Goal: Transaction & Acquisition: Obtain resource

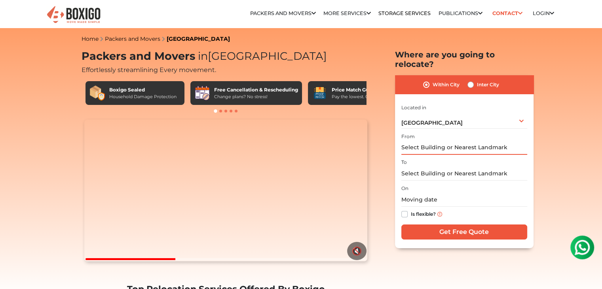
click at [440, 141] on input "text" at bounding box center [464, 148] width 126 height 14
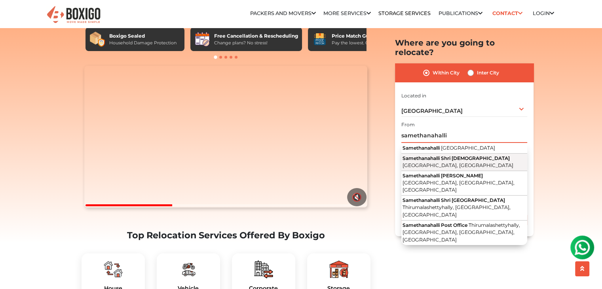
scroll to position [62, 0]
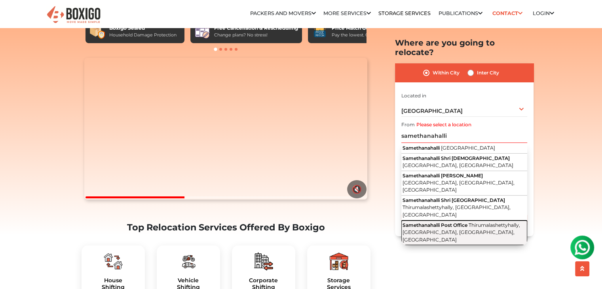
click at [428, 222] on span "Thirumalashettyhally, Bengaluru, Samethanahalli, Karnataka" at bounding box center [462, 232] width 118 height 21
type input "Samethanahalli Post Office, Thirumalashettyhally, Bengaluru, Samethanahalli, Ka…"
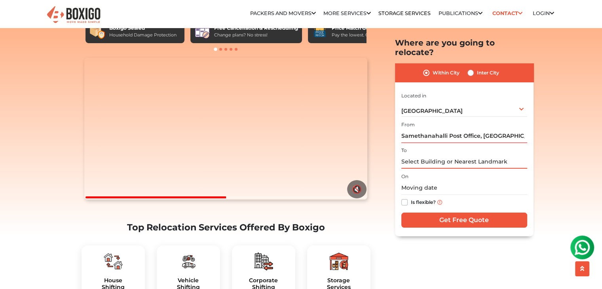
click at [436, 155] on input "text" at bounding box center [464, 162] width 126 height 14
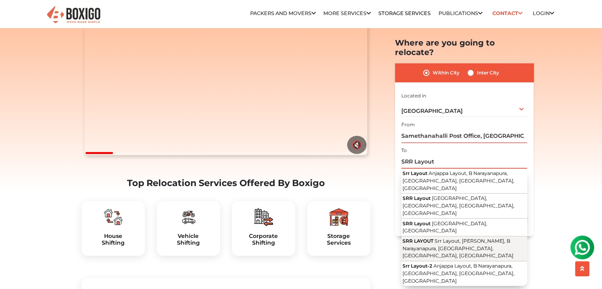
scroll to position [108, 0]
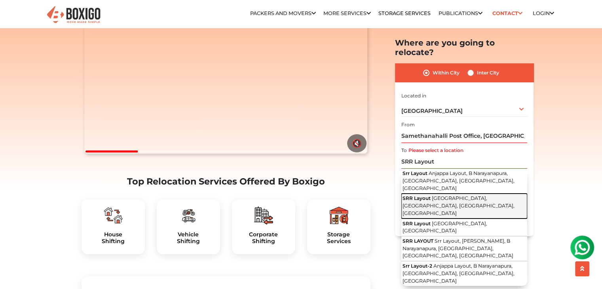
click at [442, 196] on span "Ajjagondanahalli Village, Anugondanahalli, Bengaluru, Karnataka" at bounding box center [459, 206] width 112 height 21
type input "SRR Layout, Ajjagondanahalli Village, Anugondanahalli, Bengaluru, Karnataka"
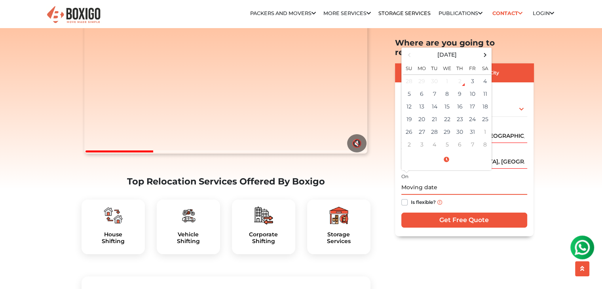
click at [422, 181] on input "text" at bounding box center [464, 188] width 126 height 14
click at [482, 113] on td "25" at bounding box center [485, 119] width 13 height 13
type input "10/25/2025 12:00 AM"
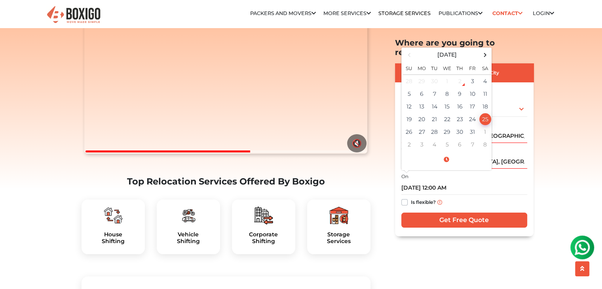
click at [411, 198] on label "Is flexible?" at bounding box center [423, 202] width 25 height 8
click at [403, 198] on input "Is flexible?" at bounding box center [404, 202] width 6 height 8
checkbox input "true"
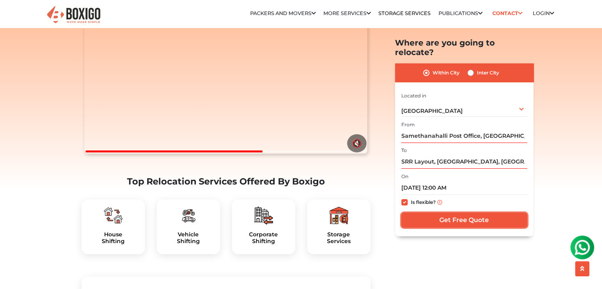
click at [439, 213] on input "Get Free Quote" at bounding box center [464, 220] width 126 height 15
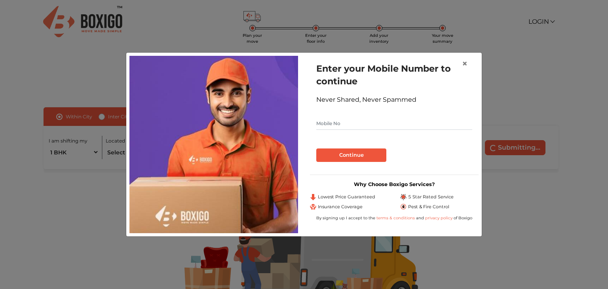
click at [356, 124] on input "text" at bounding box center [394, 123] width 156 height 13
type input "9740229380"
click at [344, 155] on button "Continue" at bounding box center [351, 154] width 70 height 13
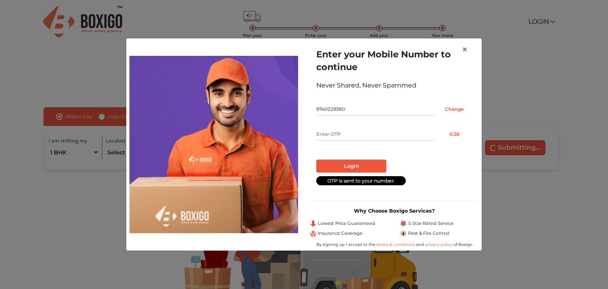
click at [406, 137] on input "text" at bounding box center [376, 134] width 120 height 13
click at [380, 128] on input "text" at bounding box center [376, 134] width 120 height 13
type input "3887"
click at [362, 163] on button "Login" at bounding box center [351, 166] width 70 height 13
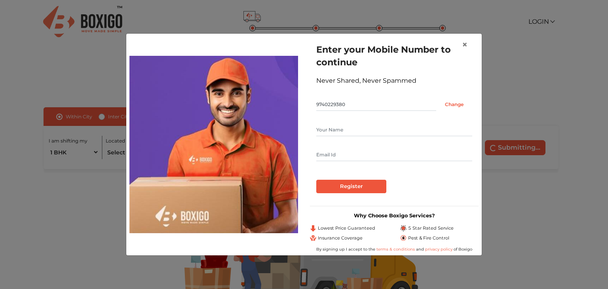
click at [350, 133] on input "text" at bounding box center [394, 130] width 156 height 13
type input "[PERSON_NAME]"
click at [340, 154] on input "text" at bounding box center [394, 154] width 156 height 13
type input "[EMAIL_ADDRESS][DOMAIN_NAME]"
click at [349, 187] on input "Register" at bounding box center [351, 186] width 70 height 13
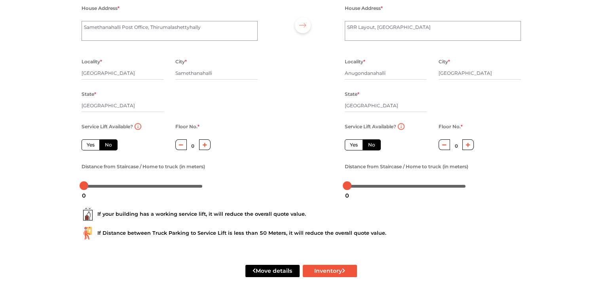
scroll to position [87, 0]
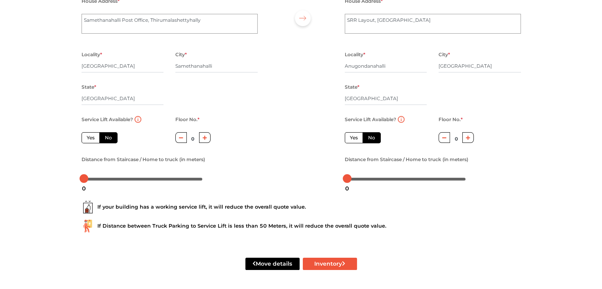
click at [106, 138] on label "No" at bounding box center [108, 137] width 18 height 11
click at [106, 138] on input "No" at bounding box center [107, 136] width 5 height 5
radio input "true"
click at [93, 138] on label "Yes" at bounding box center [91, 137] width 18 height 11
click at [92, 138] on input "Yes" at bounding box center [89, 136] width 5 height 5
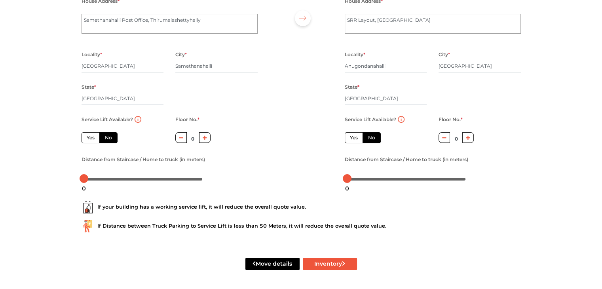
radio input "true"
click at [103, 136] on label "No" at bounding box center [108, 137] width 18 height 11
click at [105, 136] on input "No" at bounding box center [107, 136] width 5 height 5
radio input "true"
click at [202, 138] on button "button" at bounding box center [204, 137] width 11 height 11
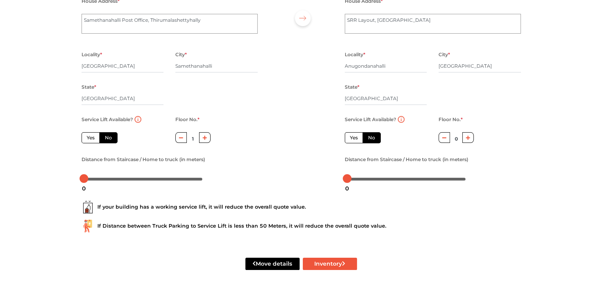
click at [202, 138] on button "button" at bounding box center [204, 137] width 11 height 11
type input "3"
click at [378, 138] on label "No" at bounding box center [372, 137] width 18 height 11
click at [373, 138] on input "No" at bounding box center [370, 136] width 5 height 5
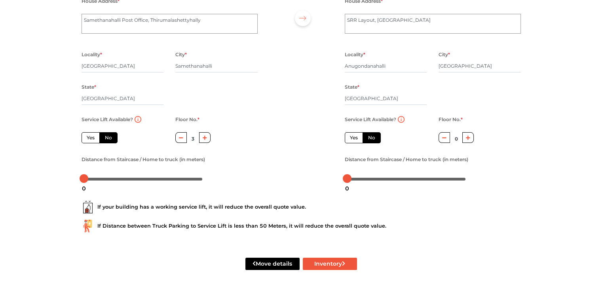
click at [469, 135] on icon "button" at bounding box center [468, 137] width 4 height 5
click at [446, 137] on button "button" at bounding box center [444, 137] width 11 height 11
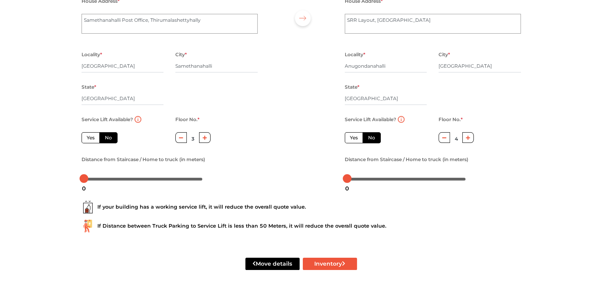
type input "3"
click at [320, 262] on button "Inventory" at bounding box center [330, 264] width 54 height 12
radio input "true"
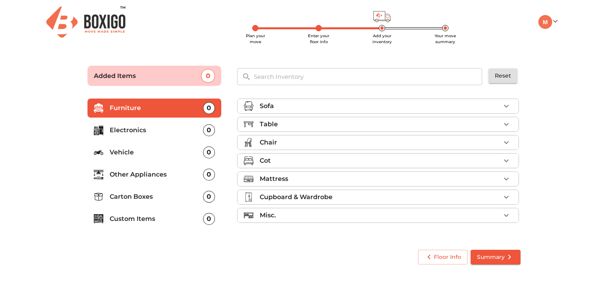
click at [496, 103] on div "Sofa" at bounding box center [380, 106] width 241 height 10
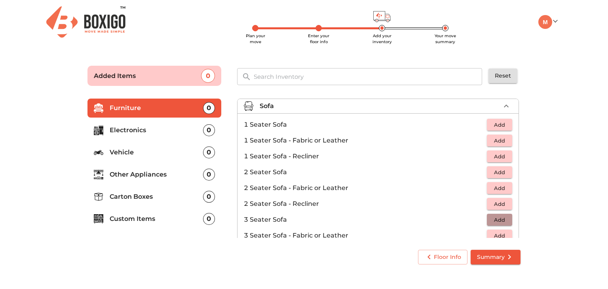
click at [498, 220] on span "Add" at bounding box center [499, 219] width 17 height 9
click at [502, 110] on icon "button" at bounding box center [507, 106] width 10 height 10
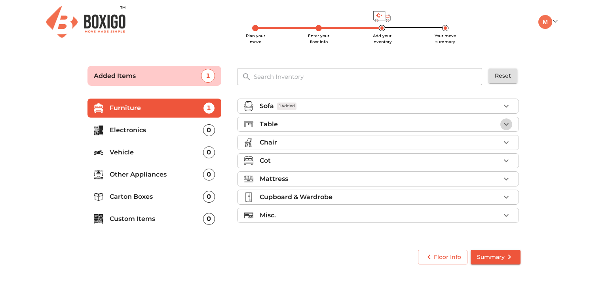
click at [504, 124] on icon "button" at bounding box center [507, 125] width 10 height 10
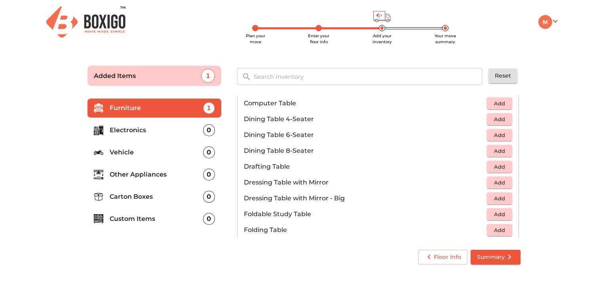
scroll to position [150, 0]
click at [498, 212] on span "Add" at bounding box center [499, 214] width 17 height 9
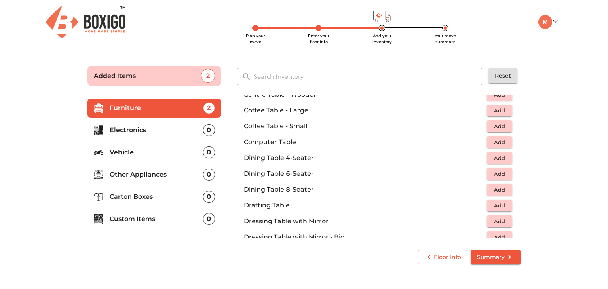
scroll to position [112, 0]
click at [496, 154] on span "Add" at bounding box center [499, 157] width 17 height 9
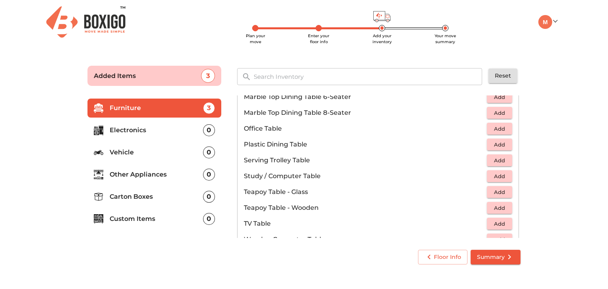
scroll to position [394, 0]
click at [499, 173] on span "Add" at bounding box center [499, 176] width 17 height 9
click at [479, 177] on icon "button" at bounding box center [482, 176] width 6 height 7
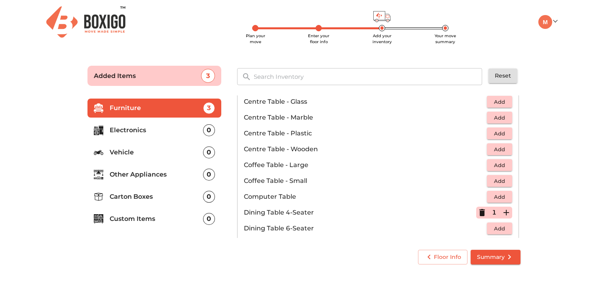
scroll to position [0, 0]
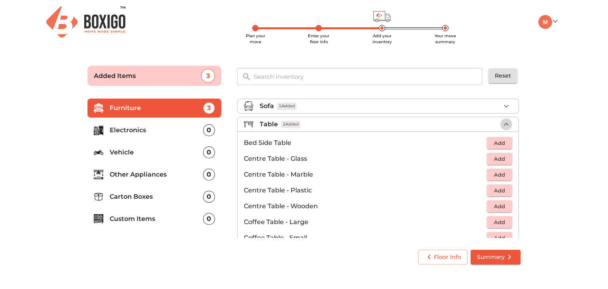
click at [502, 123] on icon "button" at bounding box center [507, 125] width 10 height 10
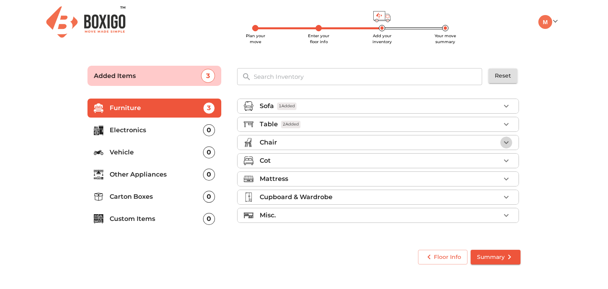
click at [506, 141] on icon "button" at bounding box center [507, 143] width 10 height 10
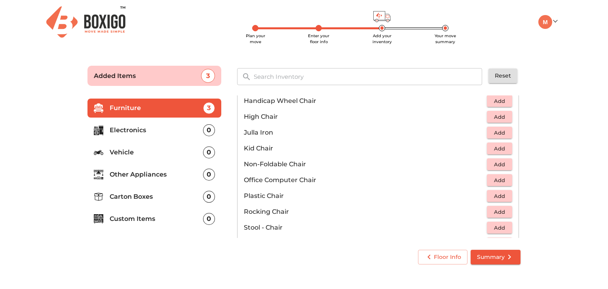
scroll to position [208, 0]
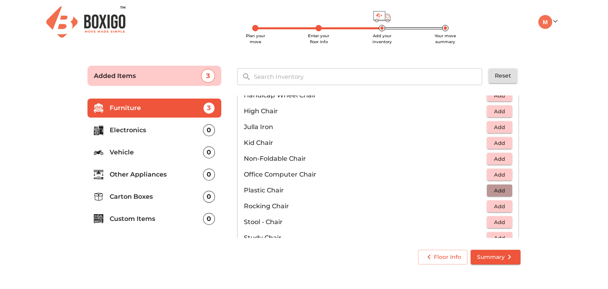
click at [492, 191] on span "Add" at bounding box center [499, 190] width 17 height 9
click at [504, 190] on icon "button" at bounding box center [507, 191] width 6 height 6
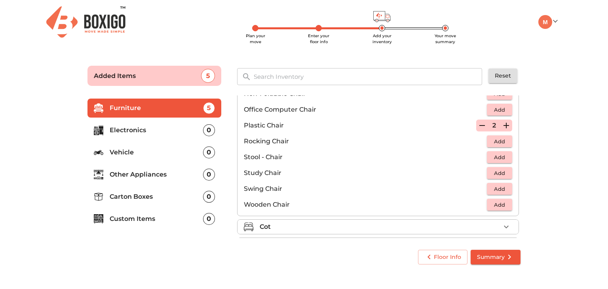
scroll to position [274, 0]
click at [438, 228] on div "Cot" at bounding box center [380, 227] width 241 height 10
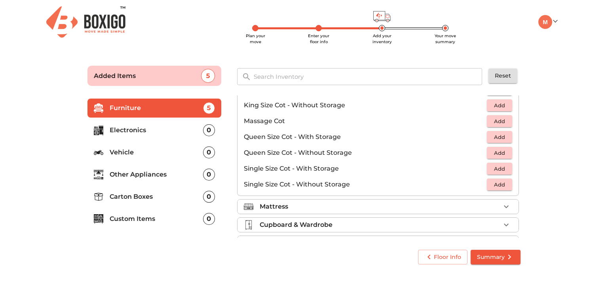
scroll to position [233, 0]
click at [494, 137] on span "Add" at bounding box center [499, 136] width 17 height 9
click at [371, 201] on div "Mattress" at bounding box center [380, 206] width 241 height 10
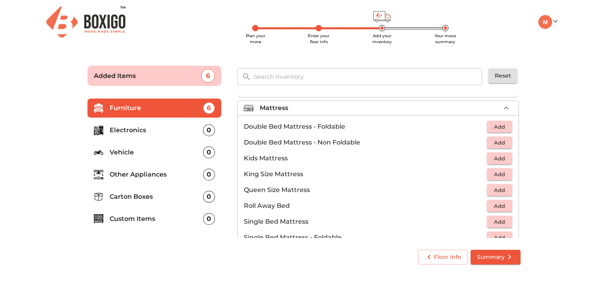
scroll to position [71, 0]
click at [497, 187] on span "Add" at bounding box center [499, 189] width 17 height 9
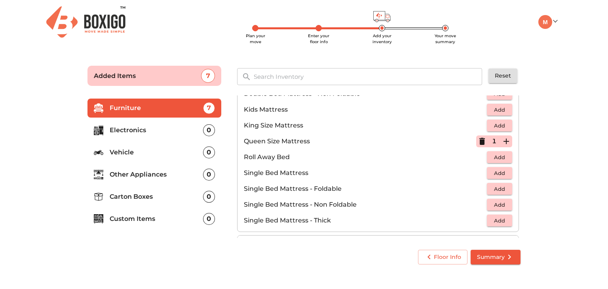
scroll to position [120, 0]
click at [497, 172] on span "Add" at bounding box center [499, 172] width 17 height 9
click at [504, 173] on icon "button" at bounding box center [507, 172] width 6 height 6
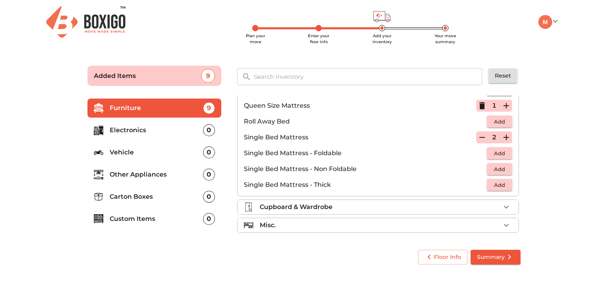
scroll to position [155, 0]
click at [393, 208] on div "Cupboard & Wardrobe" at bounding box center [380, 208] width 241 height 10
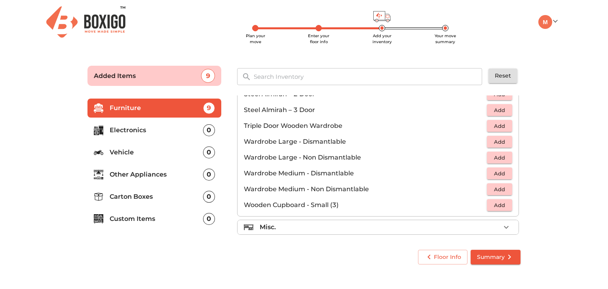
scroll to position [266, 0]
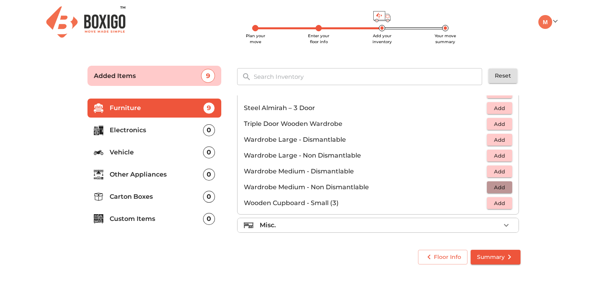
click at [497, 186] on span "Add" at bounding box center [499, 187] width 17 height 9
click at [465, 227] on div "Misc." at bounding box center [380, 225] width 241 height 10
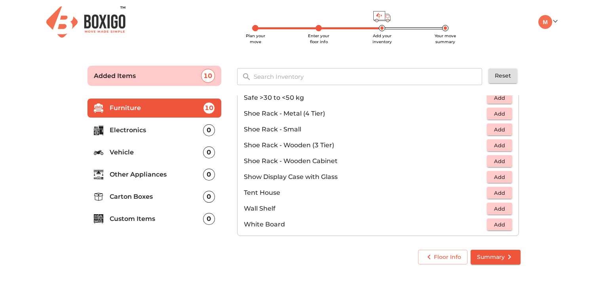
scroll to position [424, 0]
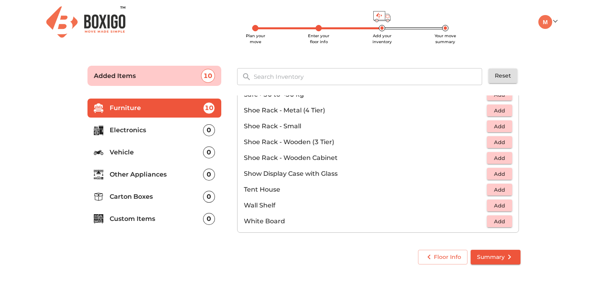
click at [146, 135] on p "Electronics" at bounding box center [156, 130] width 93 height 10
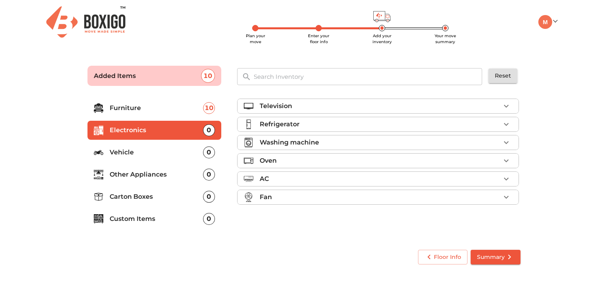
click at [284, 106] on p "Television" at bounding box center [276, 106] width 32 height 10
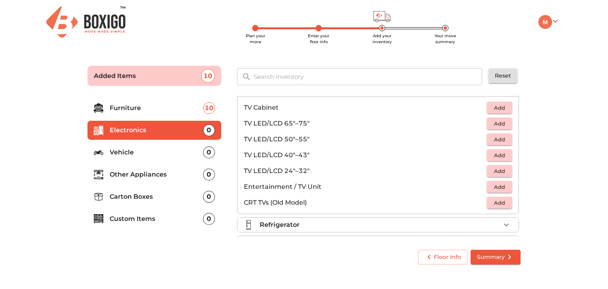
scroll to position [17, 0]
click at [496, 154] on span "Add" at bounding box center [499, 154] width 17 height 9
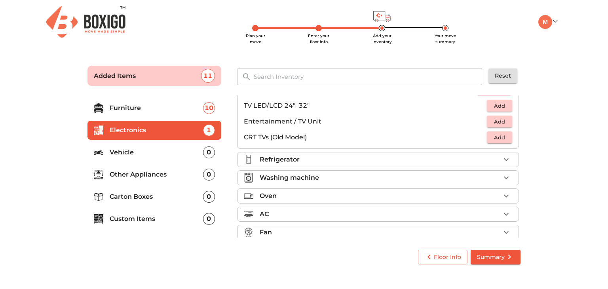
scroll to position [82, 0]
click at [380, 152] on li "Refrigerator" at bounding box center [378, 159] width 281 height 14
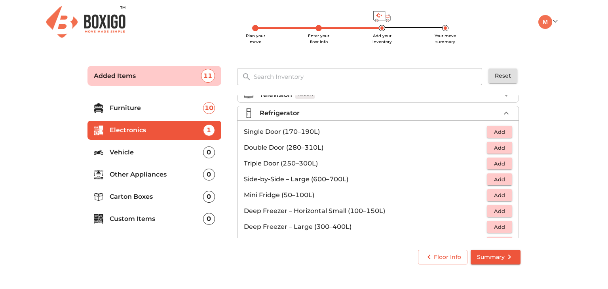
scroll to position [11, 0]
click at [492, 134] on span "Add" at bounding box center [499, 132] width 17 height 9
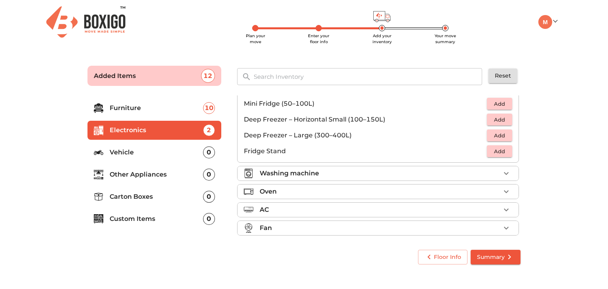
scroll to position [105, 0]
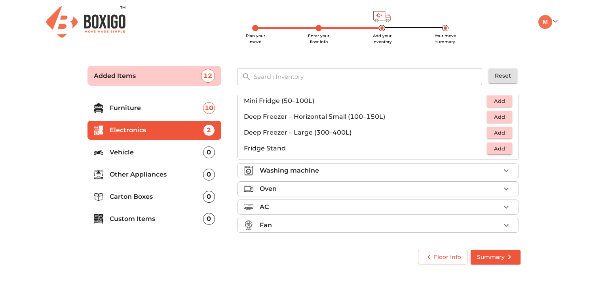
click at [298, 186] on div "Oven" at bounding box center [380, 189] width 241 height 10
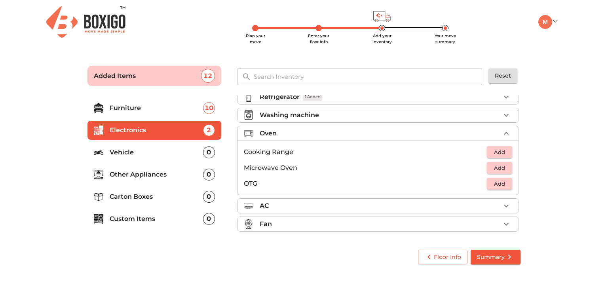
scroll to position [26, 0]
click at [498, 188] on span "Add" at bounding box center [499, 185] width 17 height 9
click at [130, 154] on p "Vehicle" at bounding box center [156, 153] width 93 height 10
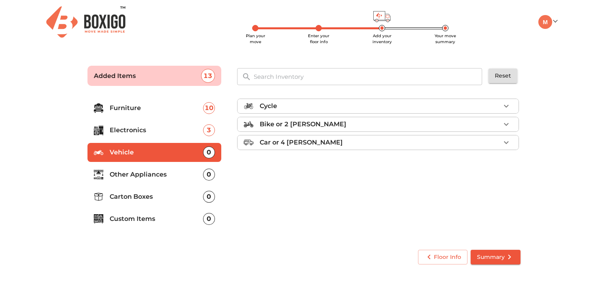
scroll to position [0, 0]
click at [135, 173] on p "Other Appliances" at bounding box center [156, 175] width 93 height 10
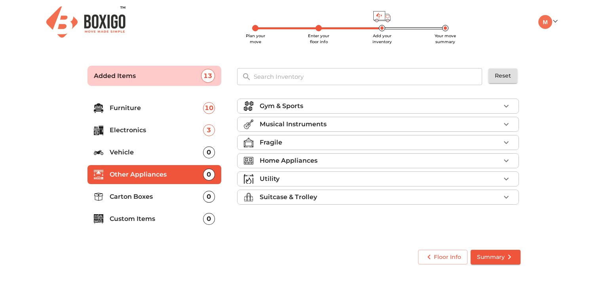
click at [296, 109] on p "Gym & Sports" at bounding box center [282, 106] width 44 height 10
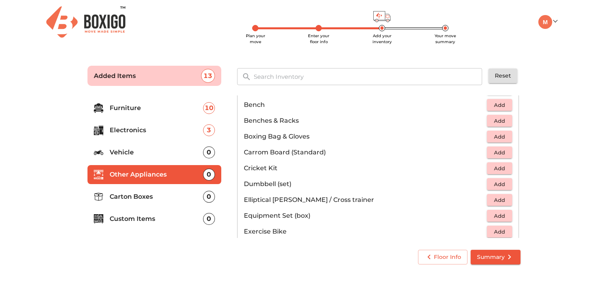
scroll to position [43, 0]
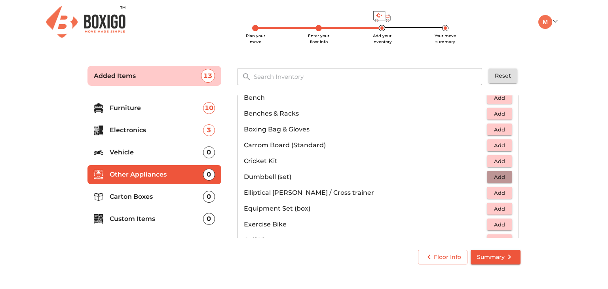
click at [493, 179] on span "Add" at bounding box center [499, 177] width 17 height 9
click at [502, 178] on icon "button" at bounding box center [507, 177] width 10 height 10
click at [150, 154] on p "Vehicle" at bounding box center [156, 153] width 93 height 10
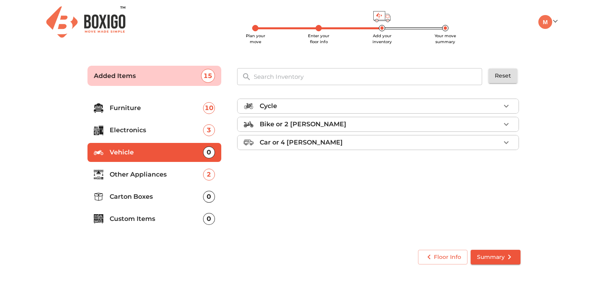
scroll to position [0, 0]
click at [149, 171] on p "Other Appliances" at bounding box center [156, 175] width 93 height 10
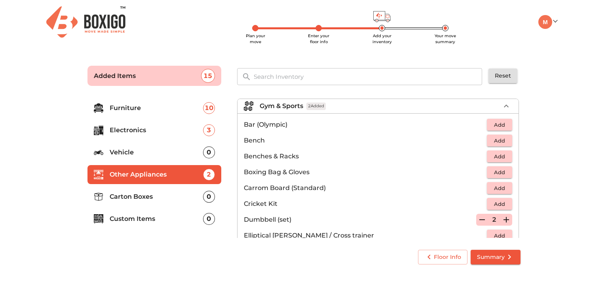
click at [291, 102] on p "Gym & Sports" at bounding box center [282, 106] width 44 height 10
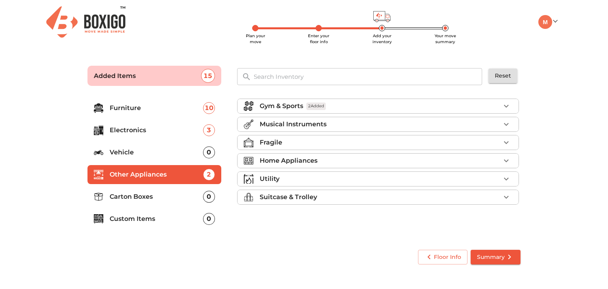
click at [320, 138] on div "Fragile" at bounding box center [380, 143] width 241 height 10
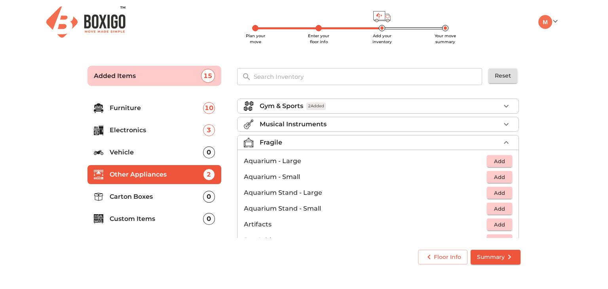
click at [311, 140] on div "Fragile" at bounding box center [380, 143] width 241 height 10
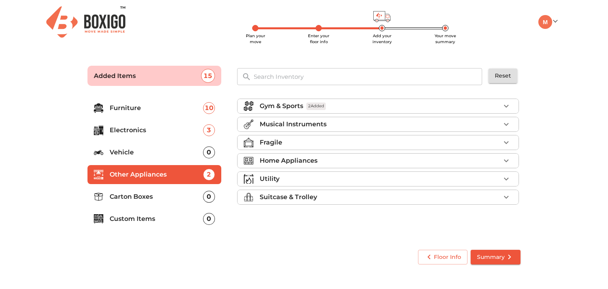
click at [298, 159] on p "Home Appliances" at bounding box center [289, 161] width 58 height 10
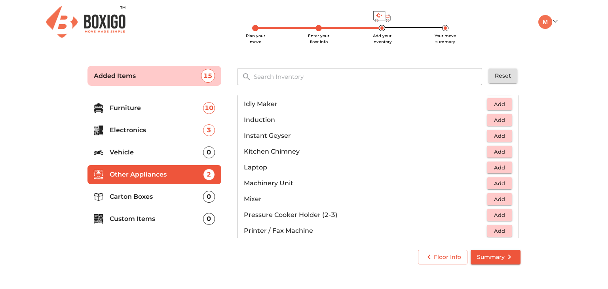
scroll to position [363, 0]
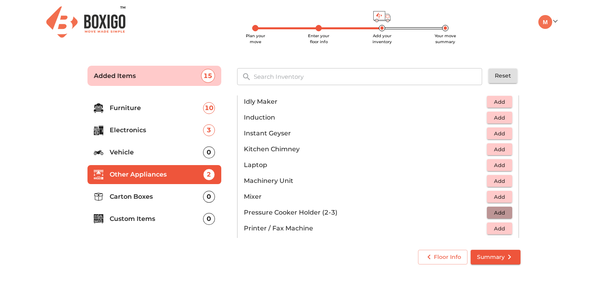
click at [496, 210] on span "Add" at bounding box center [499, 212] width 17 height 9
click at [479, 212] on icon "button" at bounding box center [482, 212] width 6 height 7
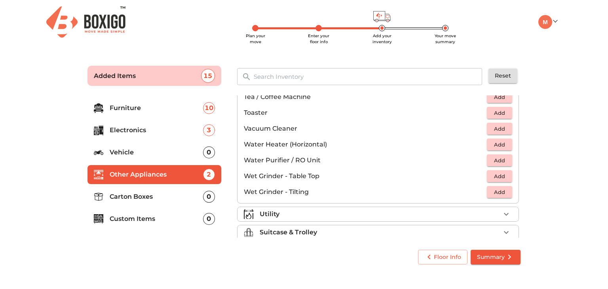
scroll to position [549, 0]
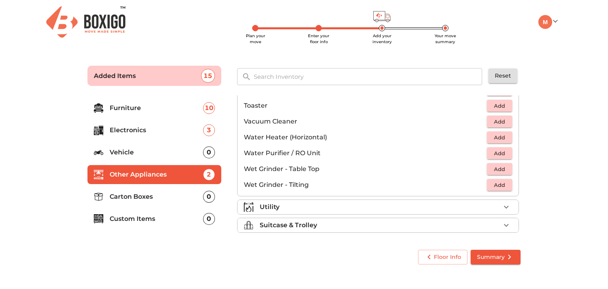
click at [410, 203] on div "Utility" at bounding box center [380, 207] width 241 height 10
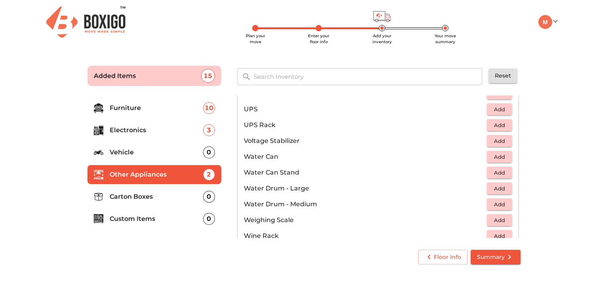
scroll to position [551, 0]
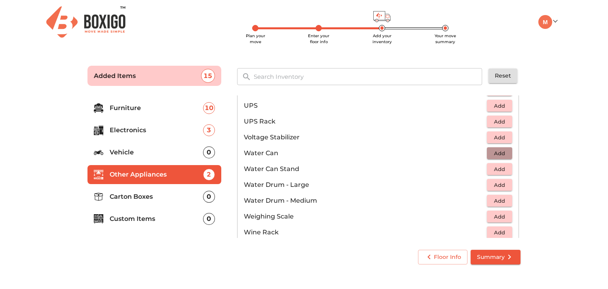
click at [495, 154] on span "Add" at bounding box center [499, 153] width 17 height 9
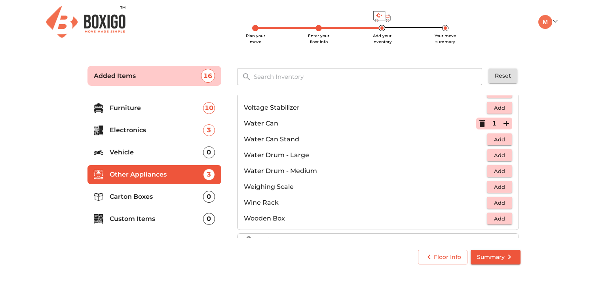
scroll to position [596, 0]
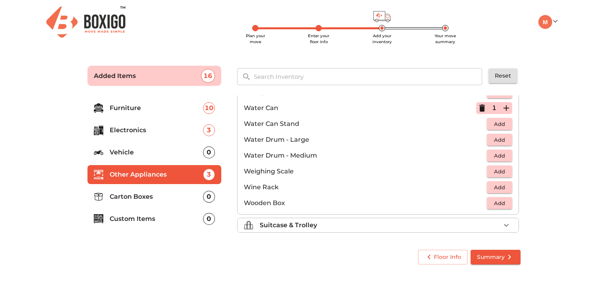
click at [330, 223] on div "Suitcase & Trolley" at bounding box center [380, 225] width 241 height 10
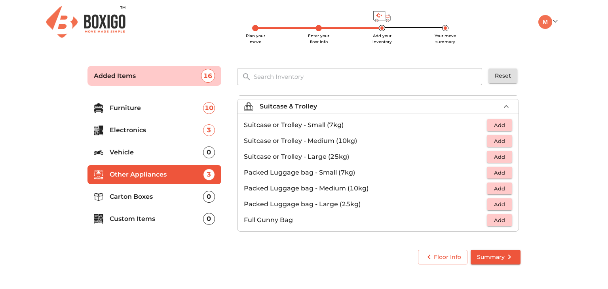
scroll to position [89, 0]
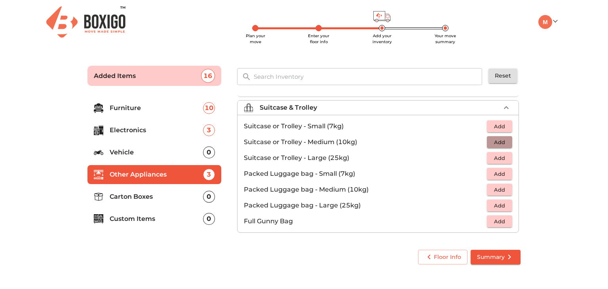
click at [502, 141] on span "Add" at bounding box center [499, 142] width 17 height 9
click at [502, 189] on span "Add" at bounding box center [499, 189] width 17 height 9
click at [504, 189] on icon "button" at bounding box center [507, 190] width 6 height 6
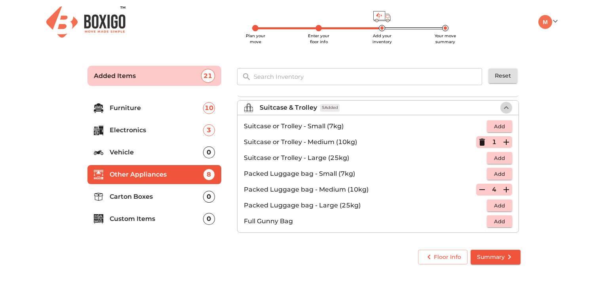
click at [502, 107] on icon "button" at bounding box center [507, 108] width 10 height 10
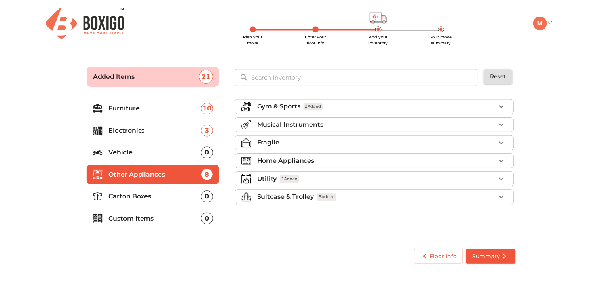
scroll to position [0, 0]
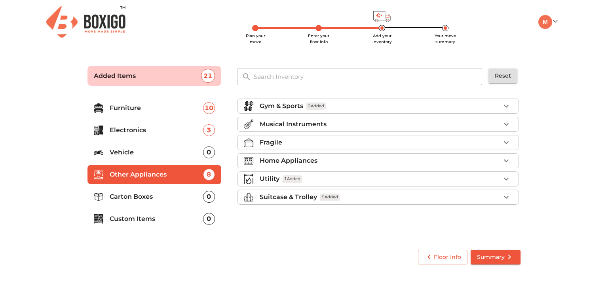
click at [153, 197] on p "Carton Boxes" at bounding box center [156, 197] width 93 height 10
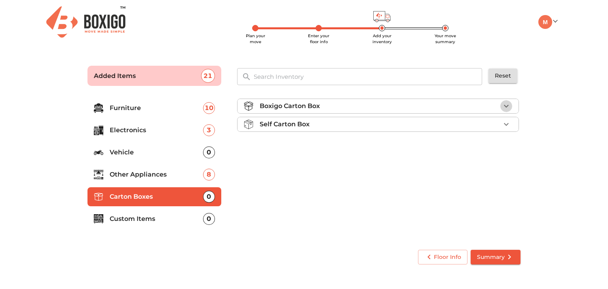
click at [503, 106] on icon "button" at bounding box center [507, 106] width 10 height 10
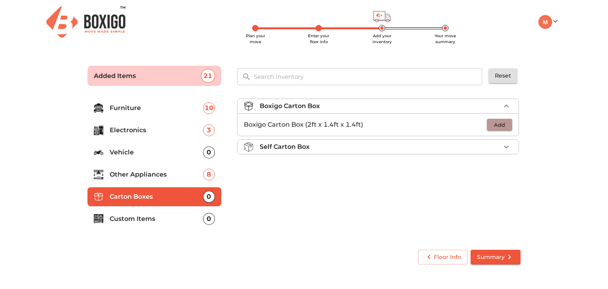
click at [497, 128] on span "Add" at bounding box center [499, 124] width 17 height 9
click at [509, 122] on icon "button" at bounding box center [507, 125] width 10 height 10
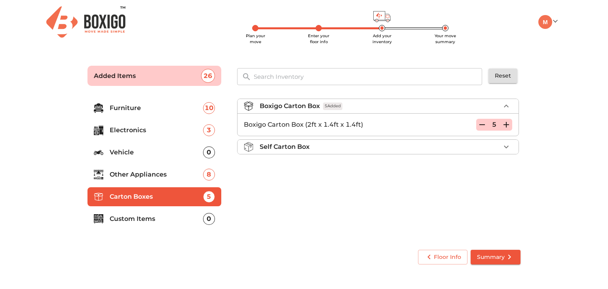
click at [443, 145] on div "Self Carton Box" at bounding box center [380, 147] width 241 height 10
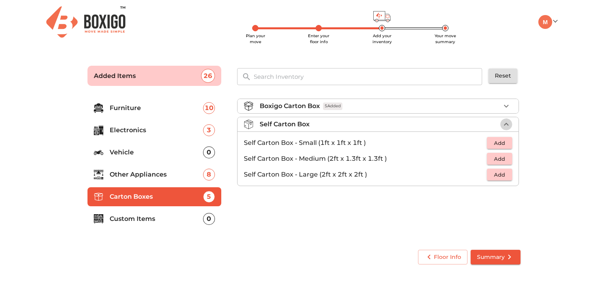
click at [505, 125] on icon "button" at bounding box center [507, 125] width 10 height 10
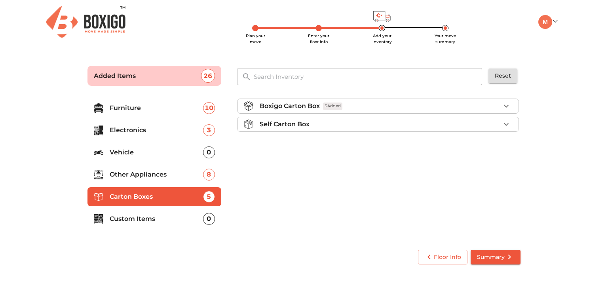
click at [153, 223] on p "Custom Items" at bounding box center [156, 219] width 93 height 10
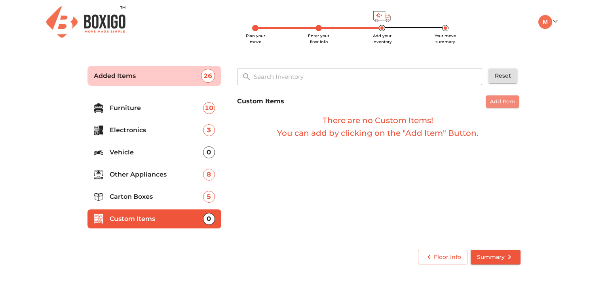
click at [501, 102] on span "Add Item" at bounding box center [502, 101] width 25 height 9
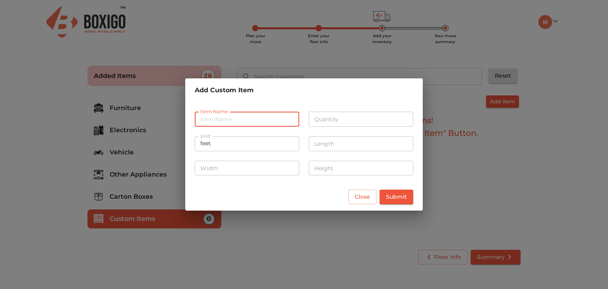
click at [267, 123] on input "text" at bounding box center [247, 119] width 105 height 15
type input "Kitchen Utensils"
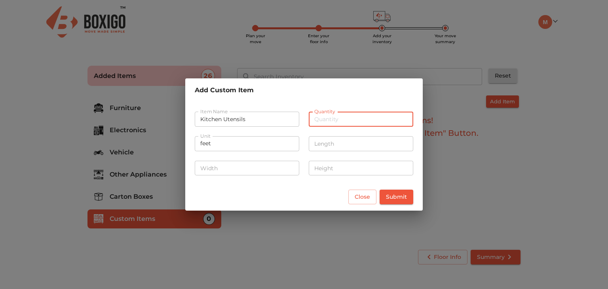
click at [327, 120] on input "number" at bounding box center [361, 119] width 105 height 15
type input "1"
type input "20"
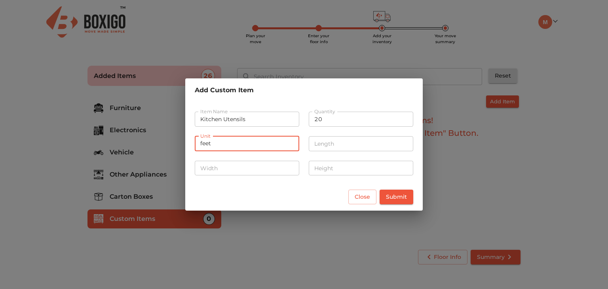
click at [237, 148] on input "feet" at bounding box center [247, 143] width 105 height 15
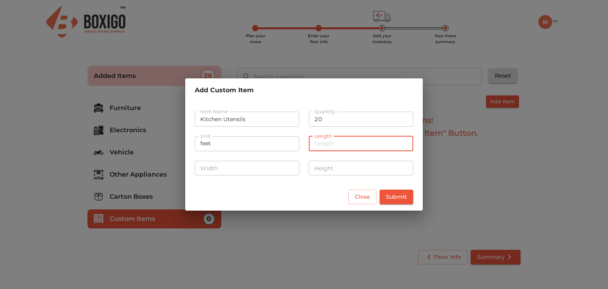
click at [337, 151] on input "number" at bounding box center [361, 143] width 105 height 15
type input "3"
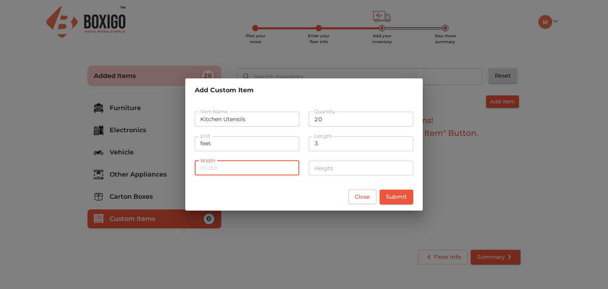
click at [221, 167] on input "number" at bounding box center [247, 168] width 105 height 15
type input "3"
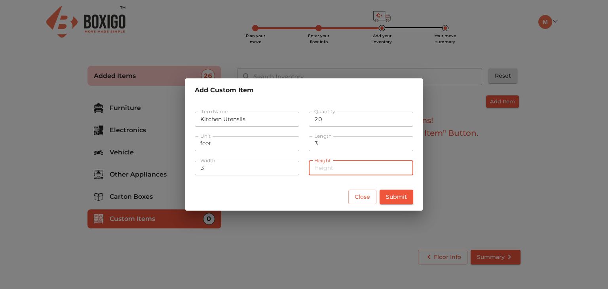
click at [328, 165] on input "number" at bounding box center [361, 168] width 105 height 15
type input "2"
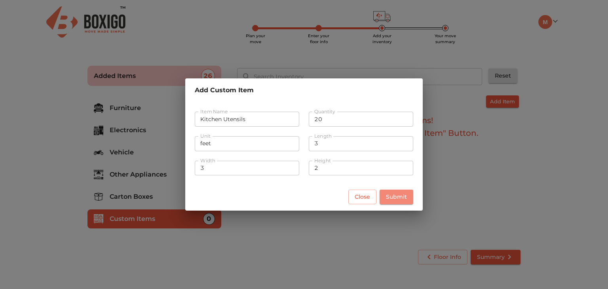
click at [404, 198] on span "Submit" at bounding box center [396, 197] width 21 height 10
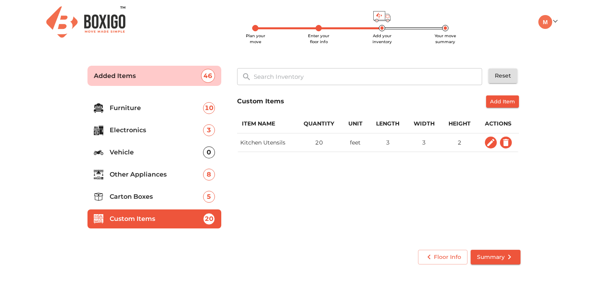
click at [486, 255] on span "Summary" at bounding box center [495, 257] width 37 height 10
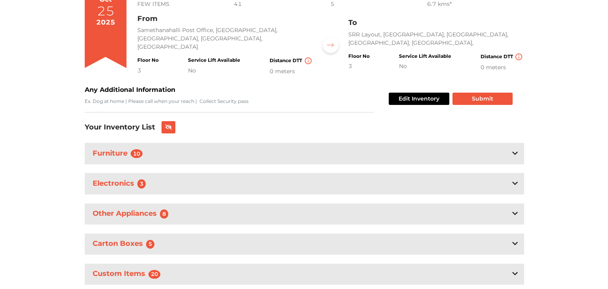
scroll to position [109, 0]
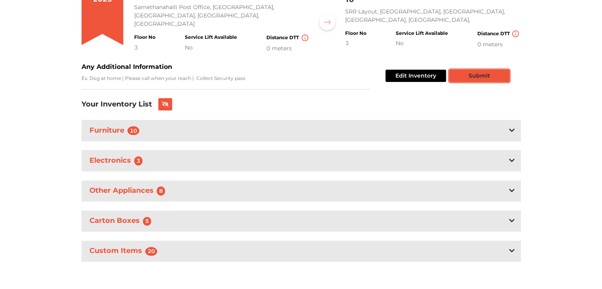
click at [477, 76] on button "Submit" at bounding box center [479, 76] width 60 height 12
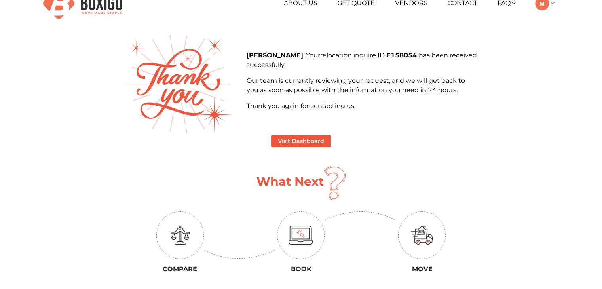
scroll to position [13, 0]
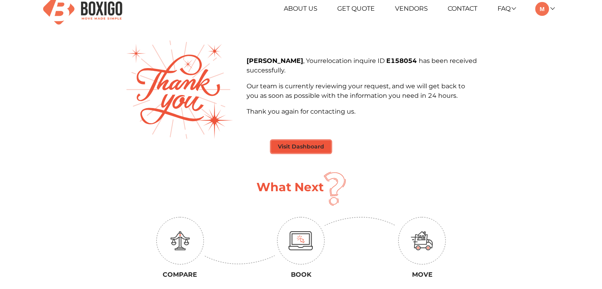
click at [307, 149] on button "Visit Dashboard" at bounding box center [301, 147] width 60 height 12
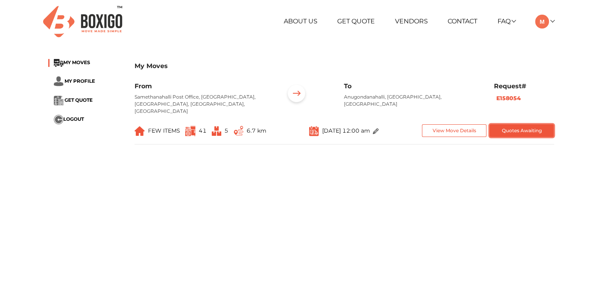
click at [510, 124] on button "Quotes Awaiting" at bounding box center [522, 130] width 65 height 13
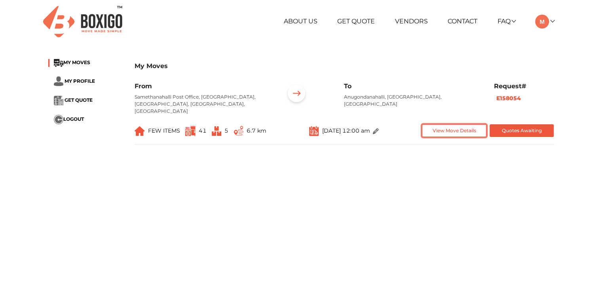
click at [461, 126] on button "View Move Details" at bounding box center [454, 130] width 65 height 13
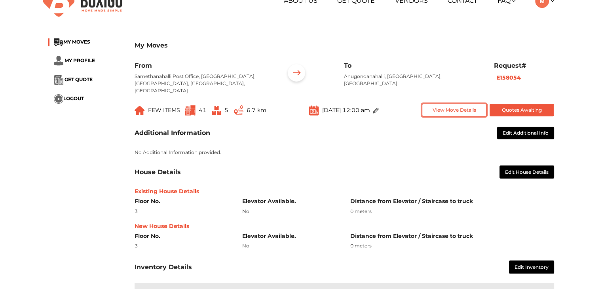
scroll to position [17, 0]
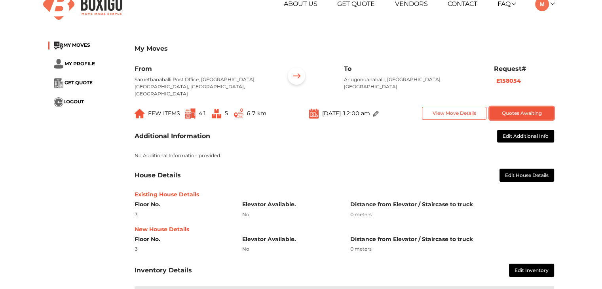
click at [529, 107] on button "Quotes Awaiting" at bounding box center [522, 113] width 65 height 13
click at [521, 109] on button "Quotes Awaiting" at bounding box center [522, 113] width 65 height 13
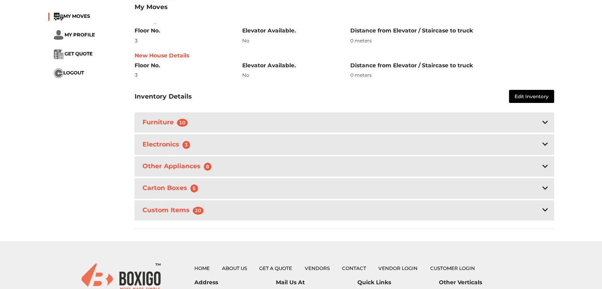
scroll to position [320, 0]
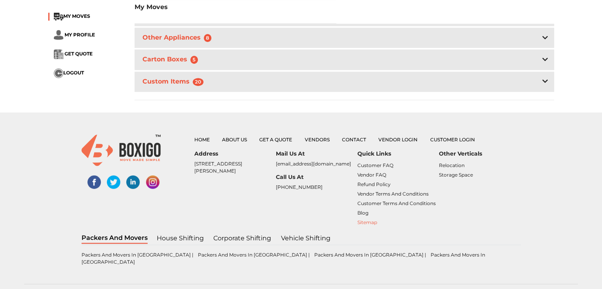
click at [363, 219] on link "Sitemap" at bounding box center [367, 222] width 20 height 6
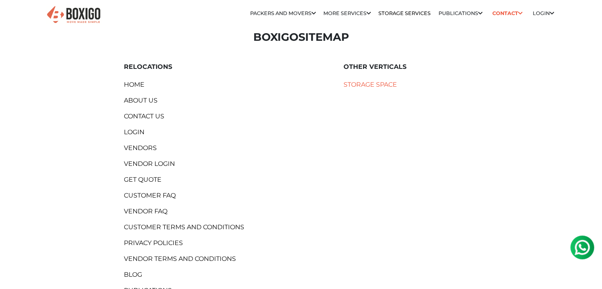
click at [365, 80] on link "Storage space" at bounding box center [411, 85] width 135 height 10
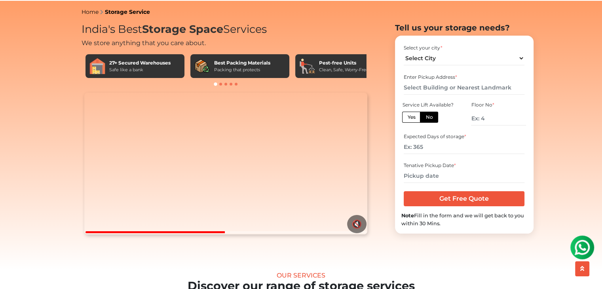
scroll to position [32, 0]
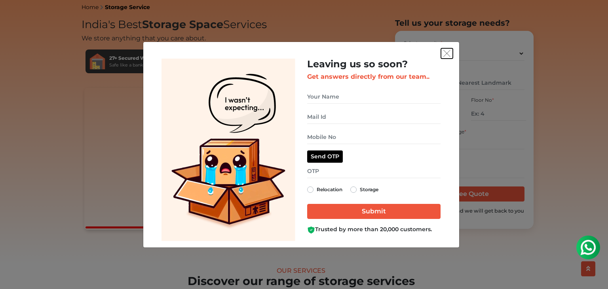
click at [446, 56] on img "get free quote dialog" at bounding box center [446, 53] width 7 height 7
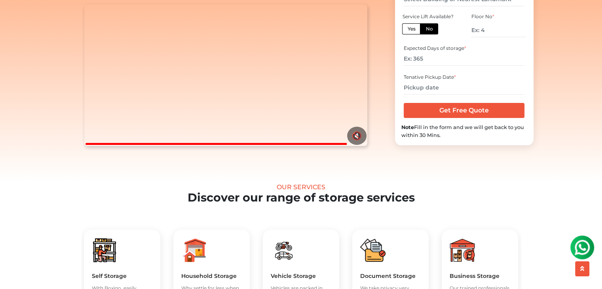
scroll to position [116, 0]
